Goal: Check status: Check status

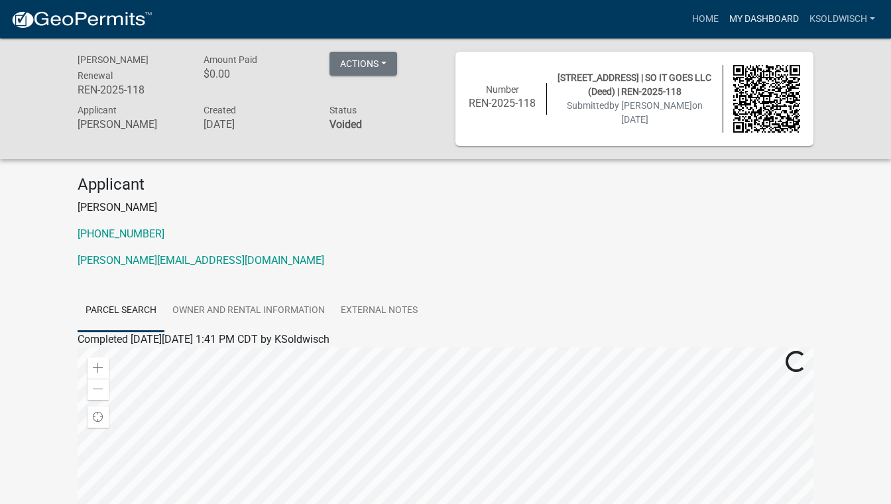
click at [761, 21] on link "My Dashboard" at bounding box center [764, 19] width 80 height 25
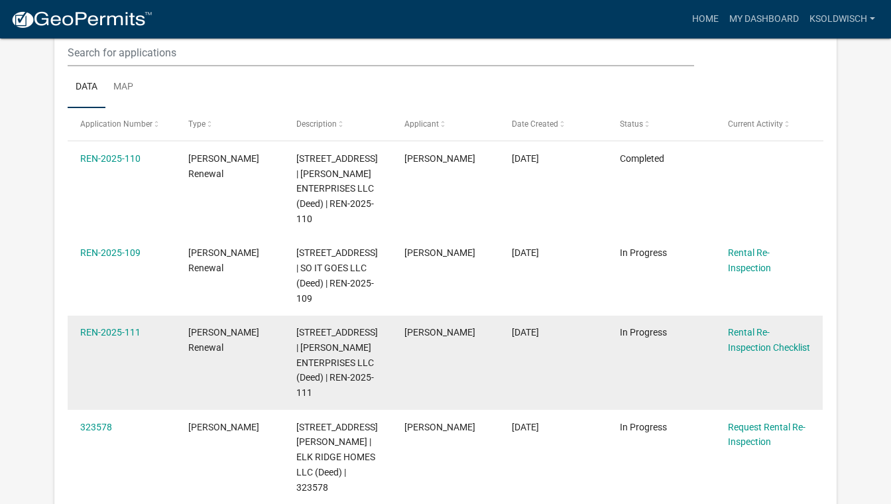
scroll to position [189, 0]
click at [125, 327] on link "REN-2025-111" at bounding box center [110, 331] width 60 height 11
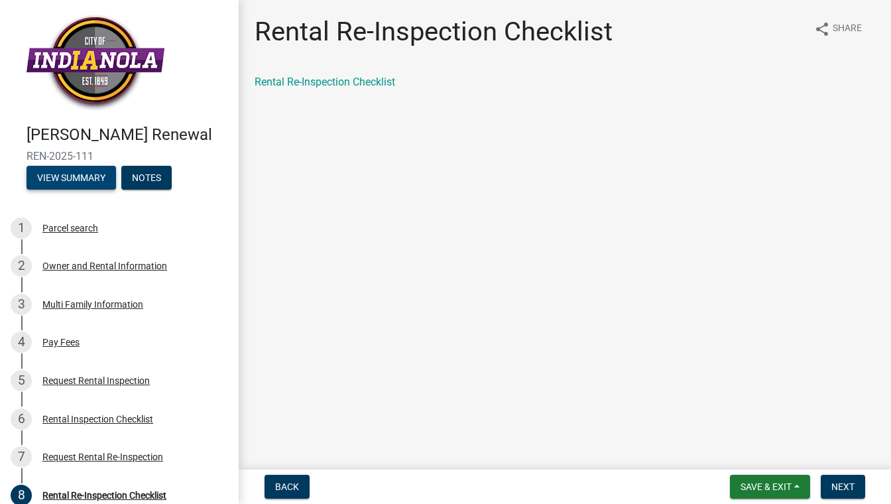
click at [77, 179] on button "View Summary" at bounding box center [72, 178] width 90 height 24
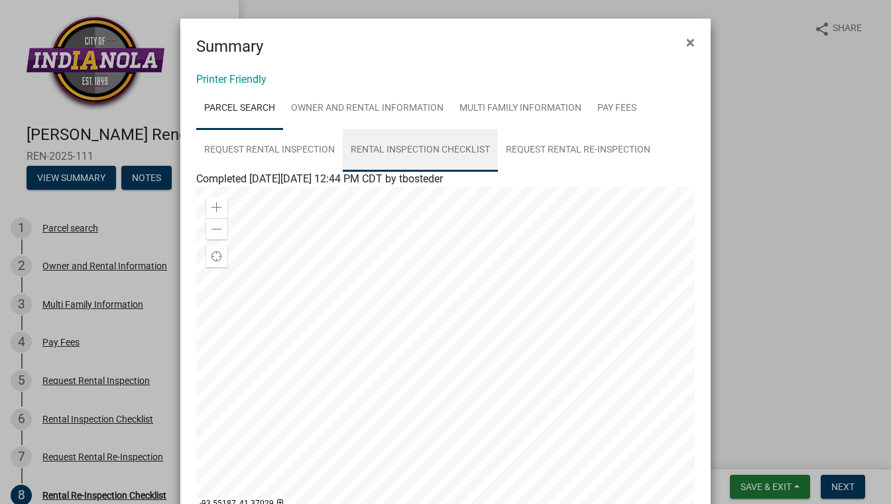
click at [383, 146] on link "Rental Inspection Checklist" at bounding box center [420, 150] width 155 height 42
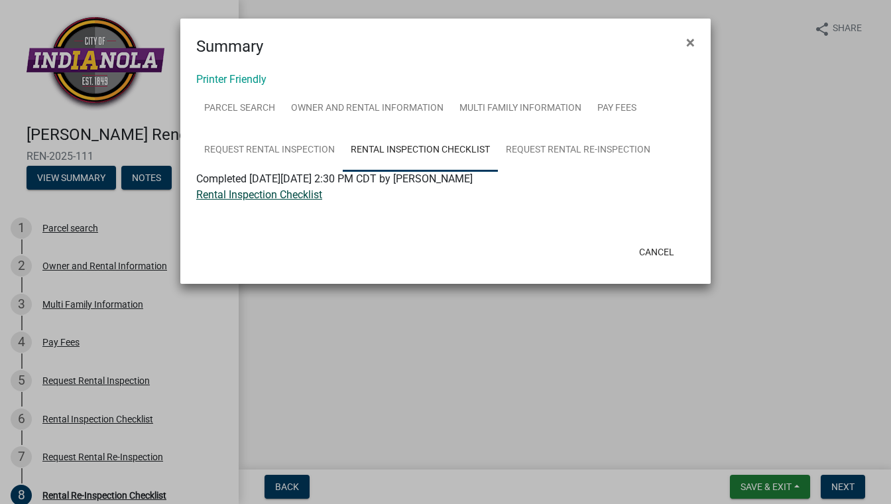
click at [288, 196] on link "Rental Inspection Checklist" at bounding box center [259, 194] width 126 height 13
click at [687, 42] on span "×" at bounding box center [690, 42] width 9 height 19
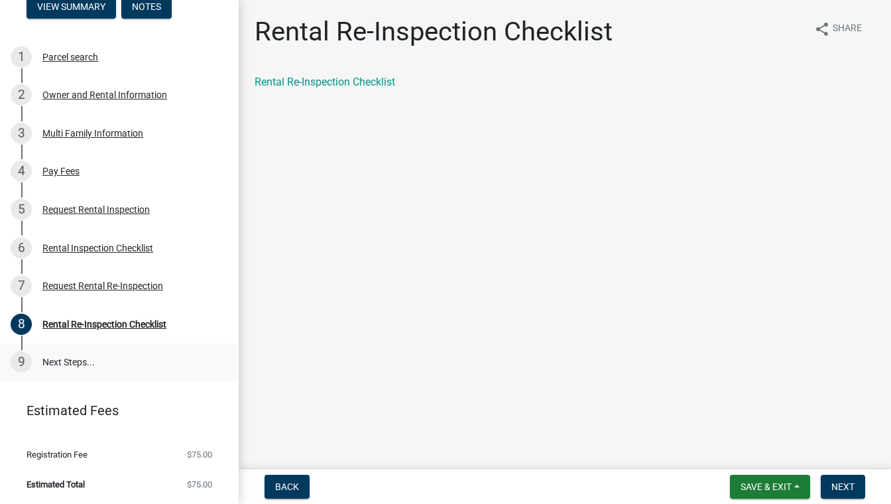
click at [57, 360] on link "9 Next Steps..." at bounding box center [119, 363] width 239 height 38
click at [35, 363] on link "9 Next Steps..." at bounding box center [119, 363] width 239 height 38
click at [68, 323] on div "Rental Re-Inspection Checklist" at bounding box center [104, 324] width 124 height 9
click at [145, 249] on div "Rental Inspection Checklist" at bounding box center [97, 247] width 111 height 9
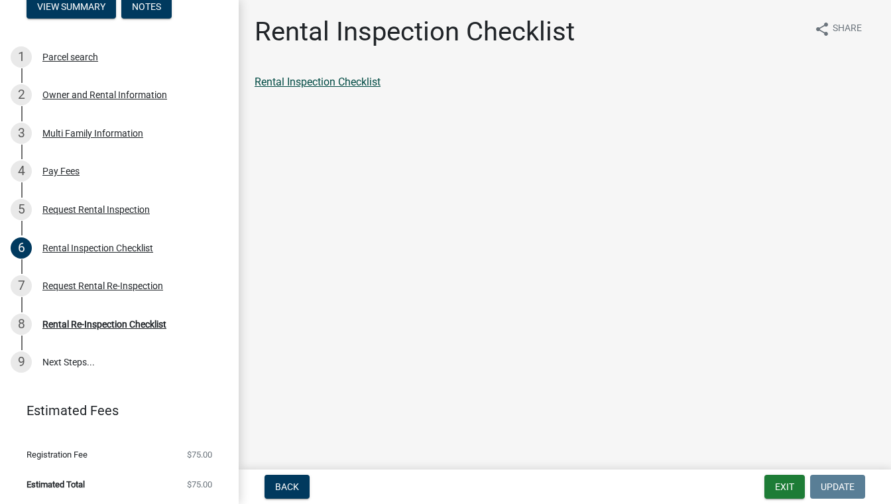
click at [351, 83] on link "Rental Inspection Checklist" at bounding box center [318, 82] width 126 height 13
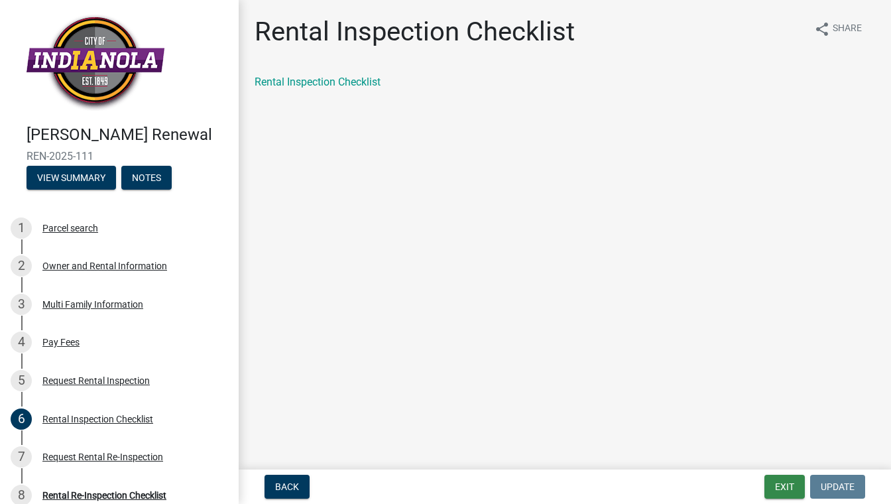
click at [775, 489] on button "Exit" at bounding box center [785, 487] width 40 height 24
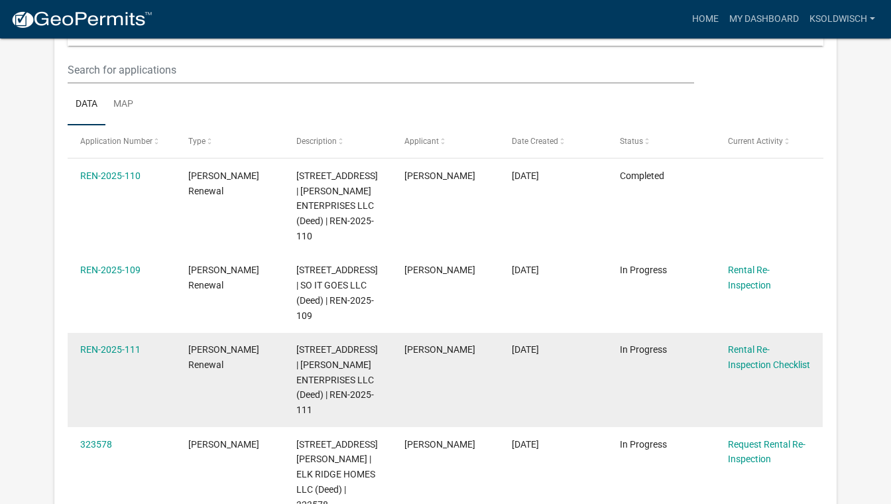
scroll to position [158, 0]
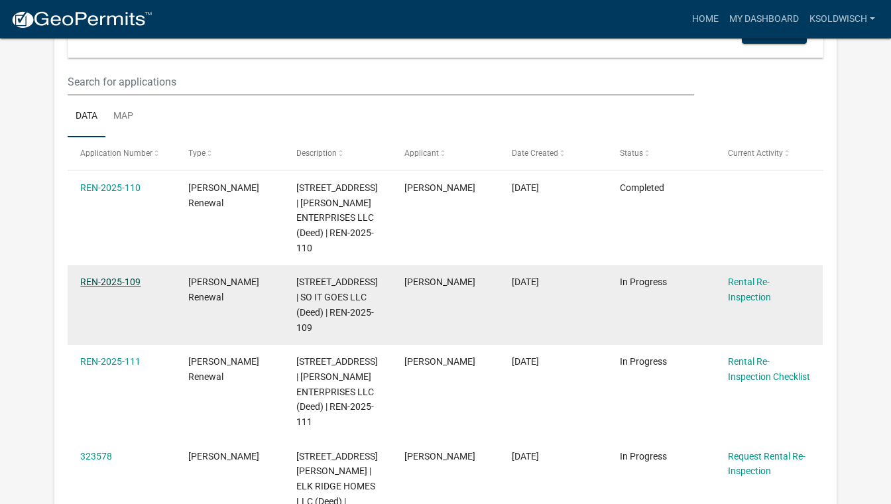
click at [119, 278] on link "REN-2025-109" at bounding box center [110, 282] width 60 height 11
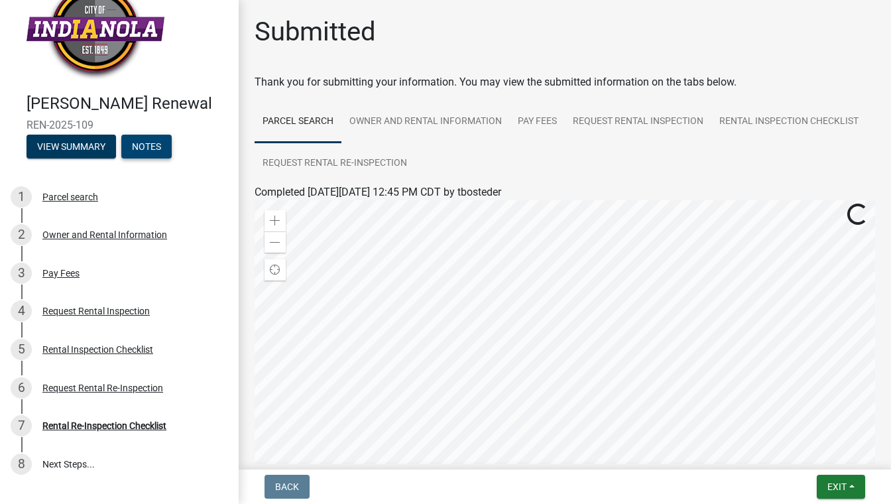
scroll to position [29, 0]
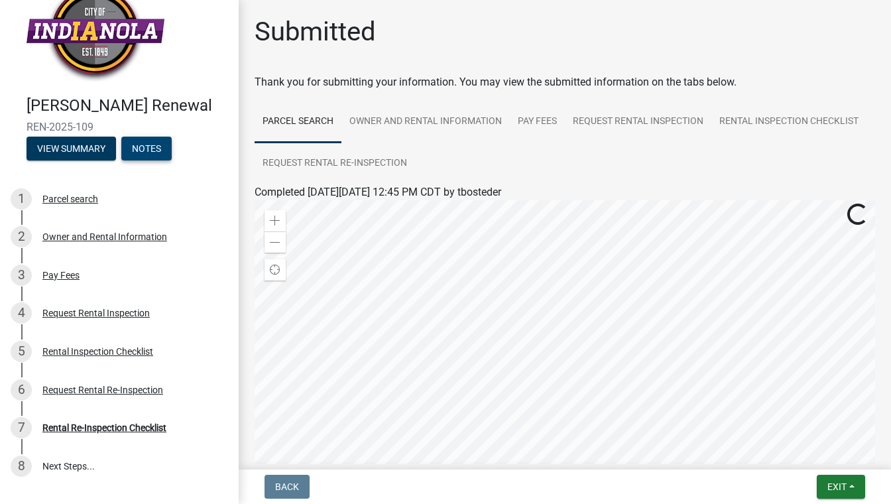
click at [153, 155] on button "Notes" at bounding box center [146, 149] width 50 height 24
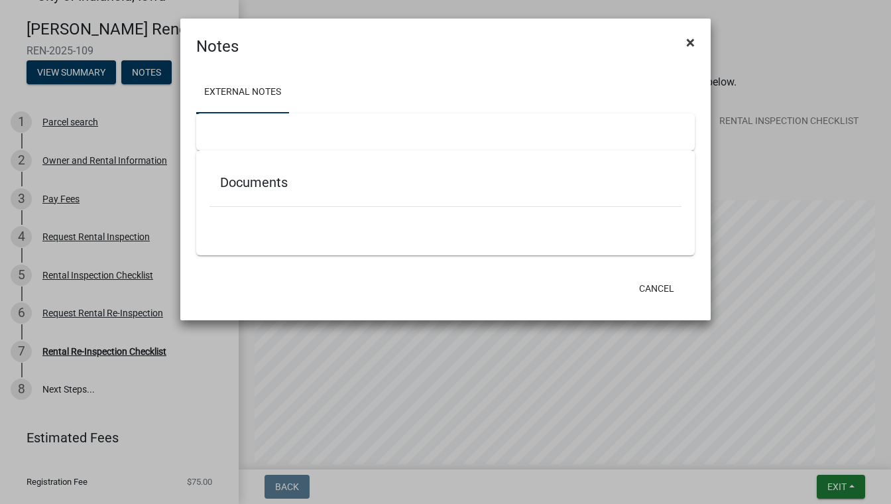
click at [696, 42] on button "×" at bounding box center [691, 42] width 30 height 37
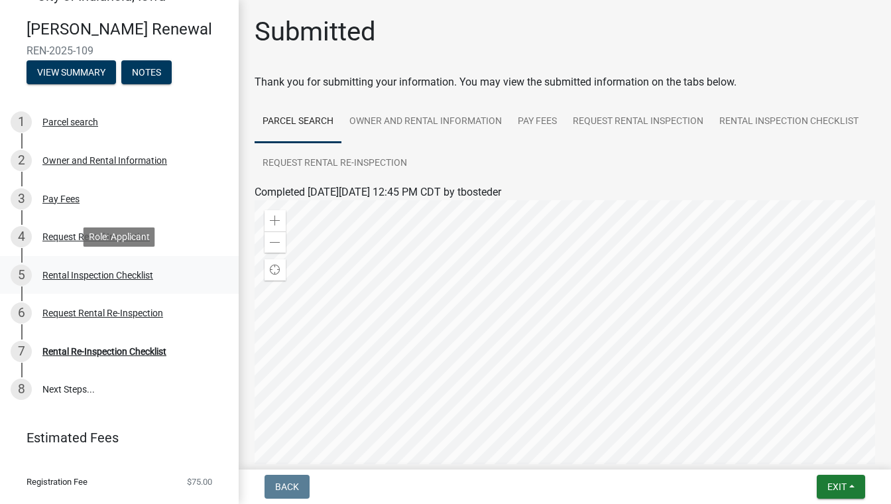
click at [115, 274] on div "Rental Inspection Checklist" at bounding box center [97, 275] width 111 height 9
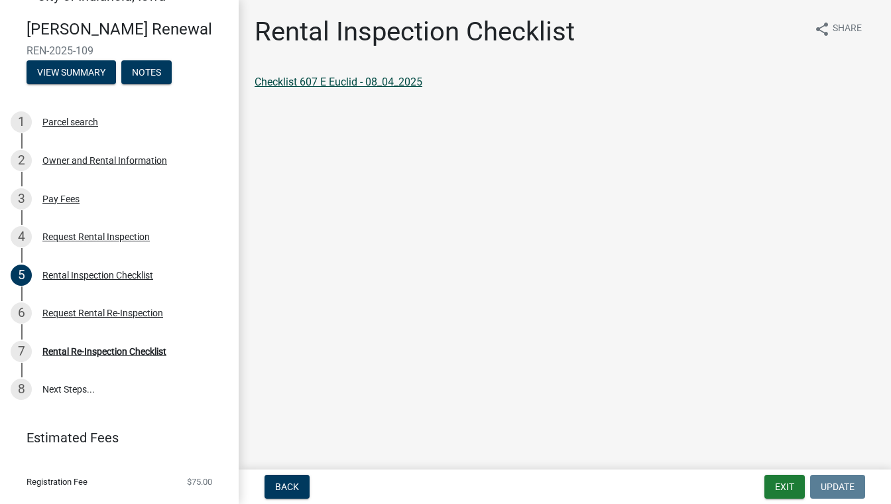
click at [364, 84] on link "Checklist 607 E Euclid - 08_04_2025" at bounding box center [339, 82] width 168 height 13
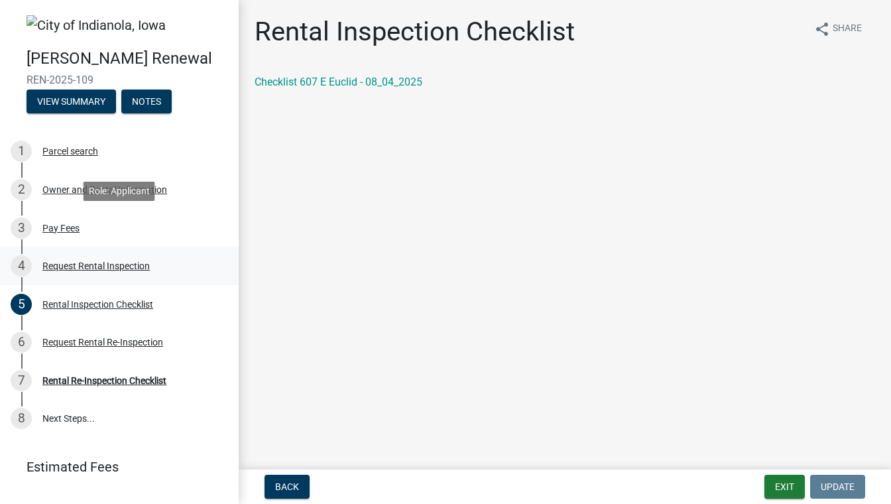
scroll to position [0, 0]
